Goal: Go to known website: Go to known website

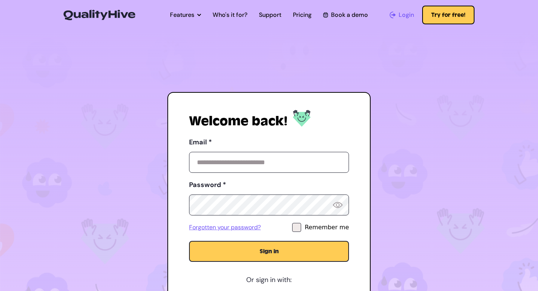
click at [394, 19] on link "Login" at bounding box center [402, 14] width 24 height 9
type input "**********"
click at [238, 253] on button "Sign in" at bounding box center [269, 251] width 160 height 21
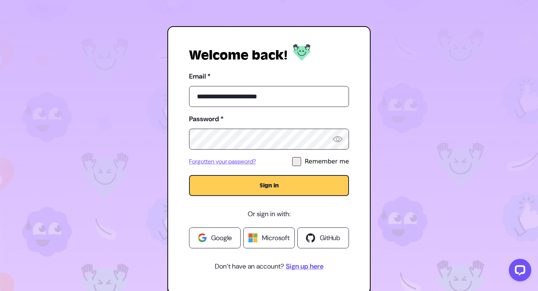
scroll to position [135, 0]
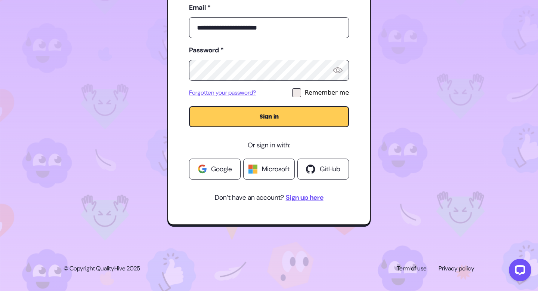
click at [219, 172] on span "Google" at bounding box center [221, 169] width 21 height 10
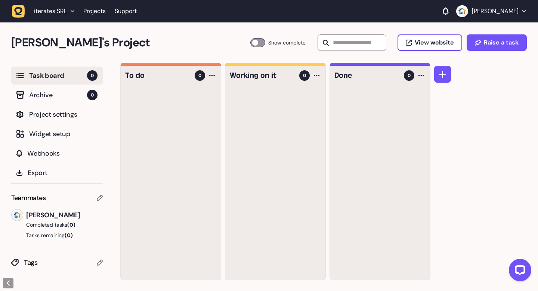
click at [517, 141] on div "To do 0 Working on it 0 Done 0" at bounding box center [329, 177] width 418 height 228
click at [514, 7] on p "John Salvatori" at bounding box center [495, 10] width 47 height 7
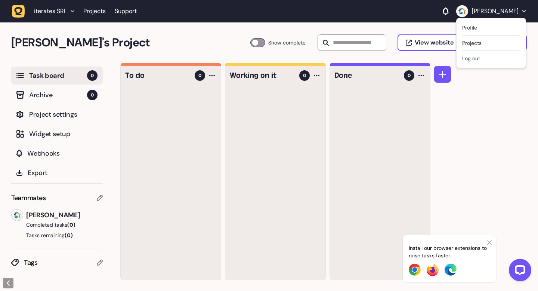
click at [78, 11] on li "iterates SRL" at bounding box center [54, 10] width 49 height 13
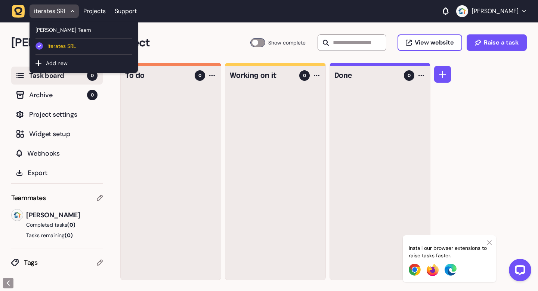
click at [54, 45] on span "iterates SRL" at bounding box center [89, 46] width 84 height 8
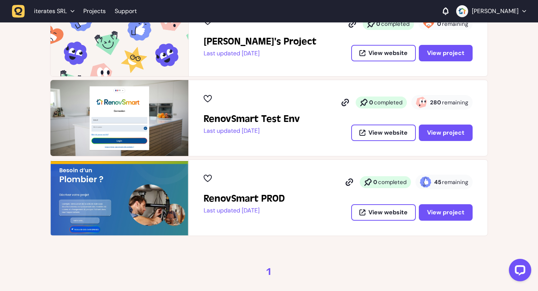
scroll to position [224, 0]
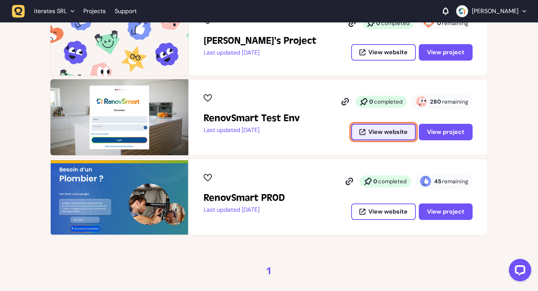
click at [367, 134] on button "View website" at bounding box center [383, 132] width 65 height 16
